Goal: Transaction & Acquisition: Purchase product/service

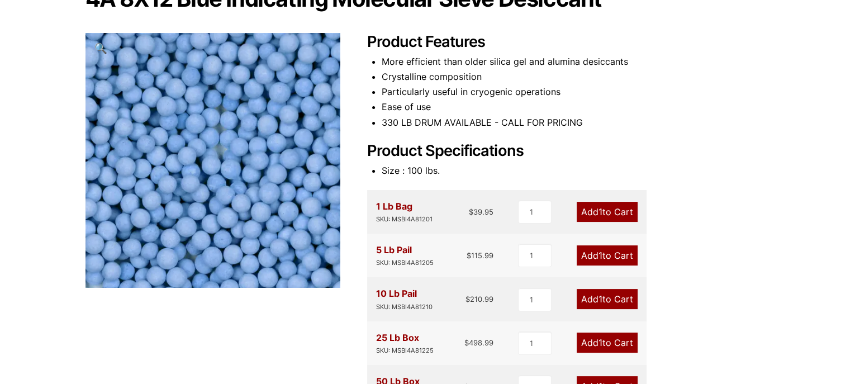
scroll to position [133, 0]
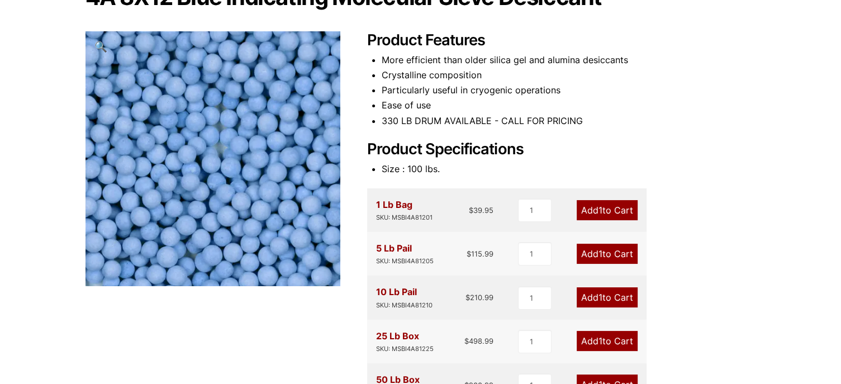
click at [598, 254] on span "1" at bounding box center [600, 253] width 4 height 11
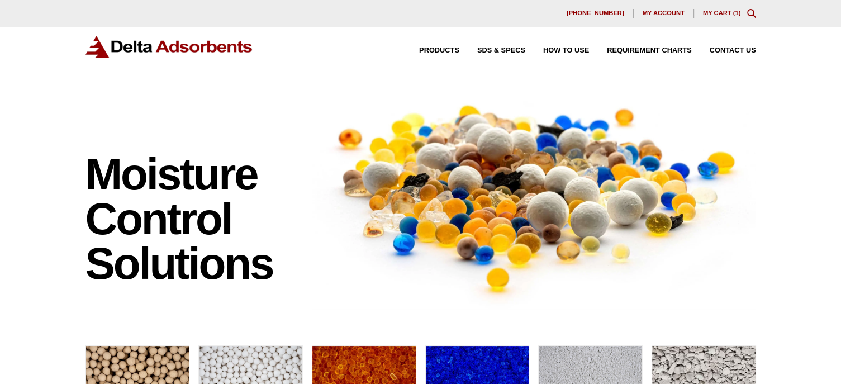
click at [793, 38] on div "Products SDS & SPECS How to Use Requirement Charts Contact Us" at bounding box center [420, 56] width 841 height 58
click at [716, 10] on link "My Cart ( 1 )" at bounding box center [722, 12] width 38 height 7
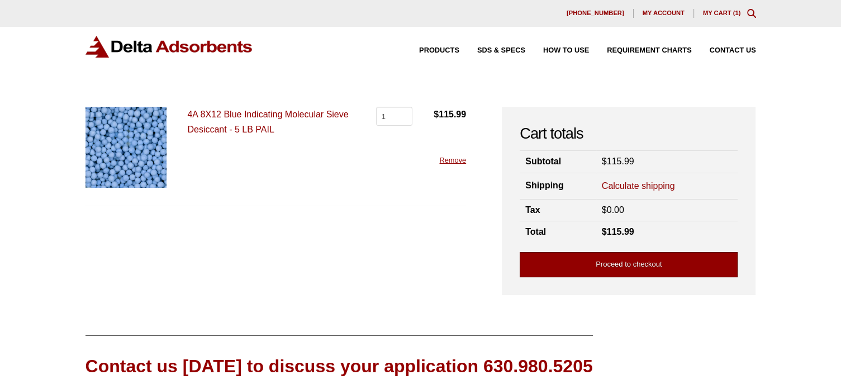
click at [564, 266] on link "Proceed to checkout" at bounding box center [628, 264] width 218 height 25
